Goal: Information Seeking & Learning: Understand process/instructions

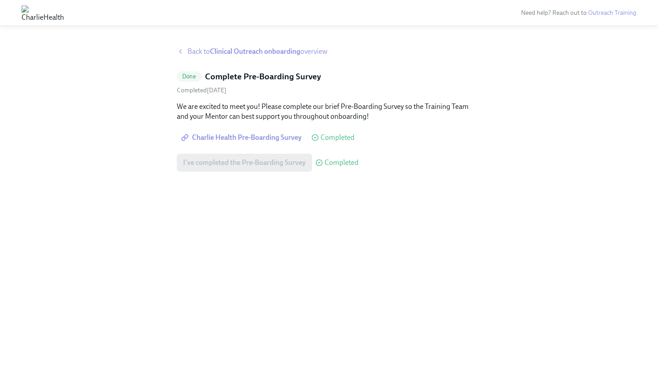
click at [198, 48] on span "Back to Clinical Outreach onboarding overview" at bounding box center [258, 52] width 140 height 10
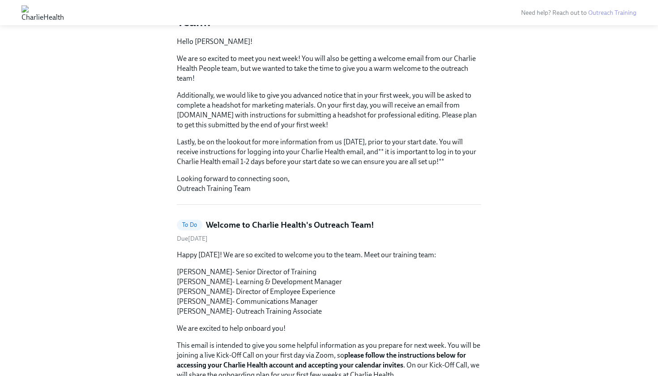
scroll to position [114, 0]
click at [193, 221] on span "To Do" at bounding box center [190, 224] width 26 height 7
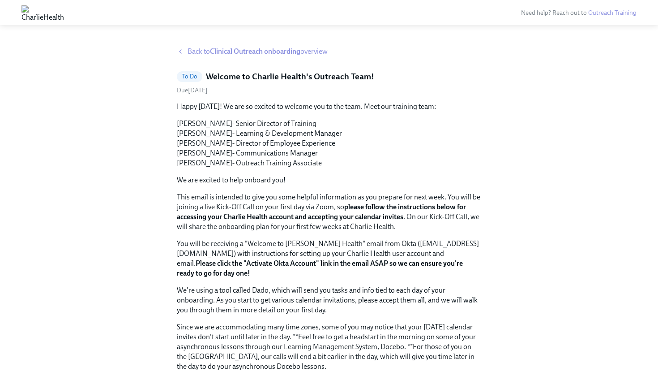
click at [260, 50] on strong "Clinical Outreach onboarding" at bounding box center [255, 51] width 90 height 9
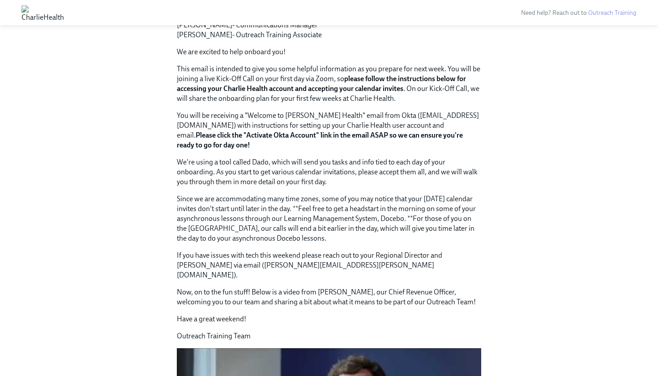
scroll to position [392, 0]
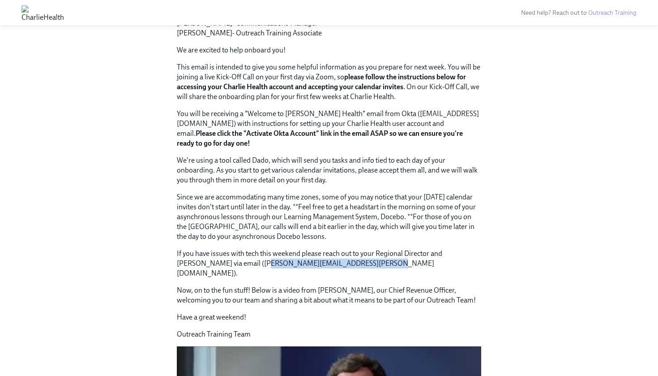
drag, startPoint x: 241, startPoint y: 237, endPoint x: 355, endPoint y: 236, distance: 113.3
click at [355, 249] on p "If you have issues with tech this weekend please reach out to your Regional Dir…" at bounding box center [329, 264] width 304 height 30
copy p "[PERSON_NAME][EMAIL_ADDRESS][PERSON_NAME][DOMAIN_NAME]"
click at [282, 210] on p "Since we are accommodating many time zones, some of you may notice that your [D…" at bounding box center [329, 216] width 304 height 49
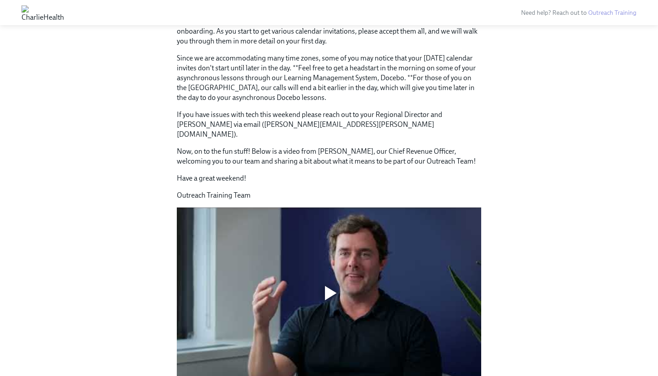
scroll to position [566, 0]
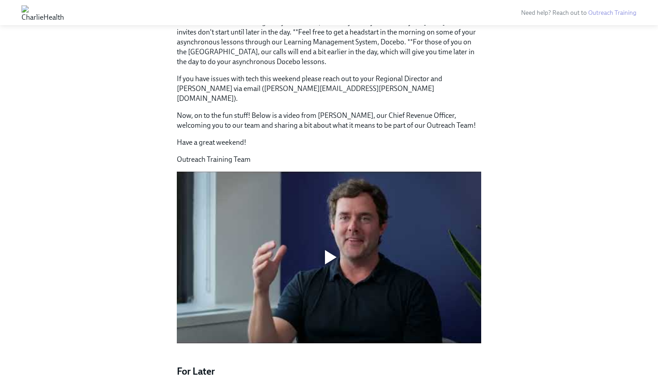
click at [329, 250] on div at bounding box center [331, 257] width 12 height 14
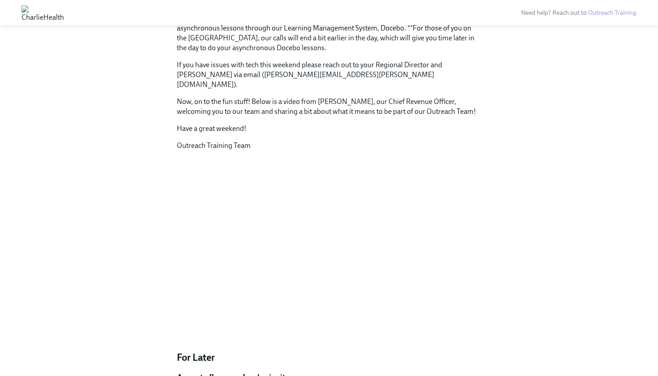
scroll to position [669, 0]
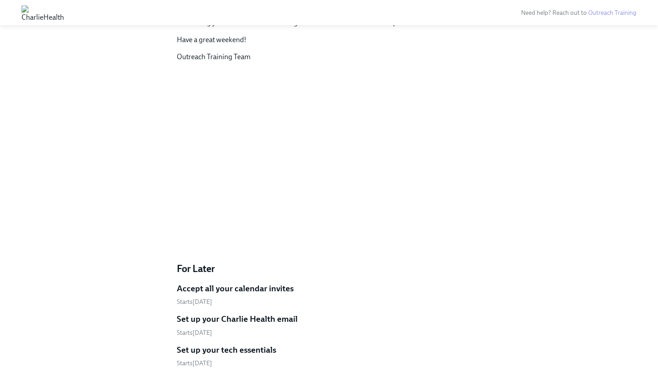
click at [248, 283] on h5 "Accept all your calendar invites" at bounding box center [235, 289] width 117 height 12
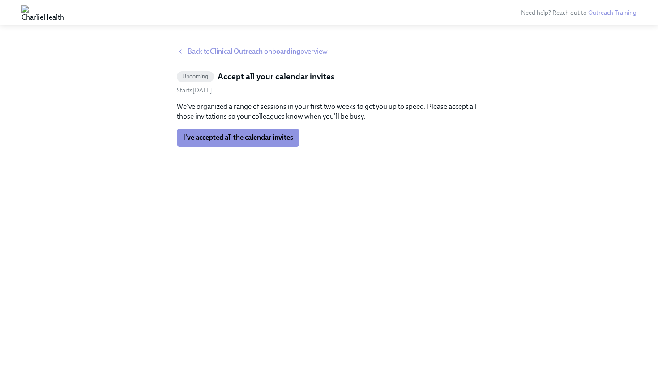
click at [194, 53] on span "Back to Clinical Outreach onboarding overview" at bounding box center [258, 52] width 140 height 10
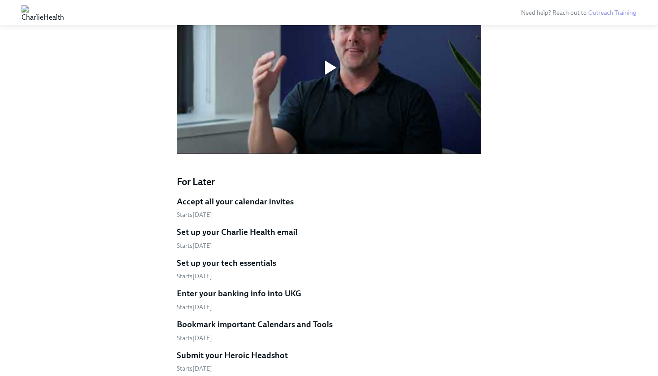
click at [263, 226] on h5 "Set up your Charlie Health email" at bounding box center [237, 232] width 121 height 12
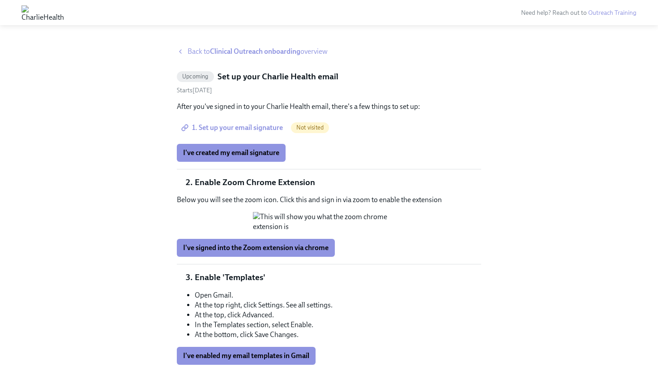
click at [208, 51] on span "Back to Clinical Outreach onboarding overview" at bounding box center [258, 52] width 140 height 10
